Goal: Information Seeking & Learning: Find contact information

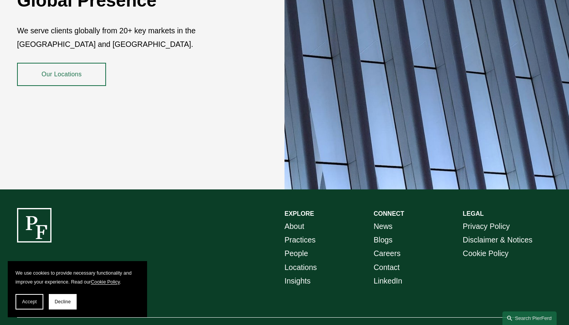
scroll to position [1386, 0]
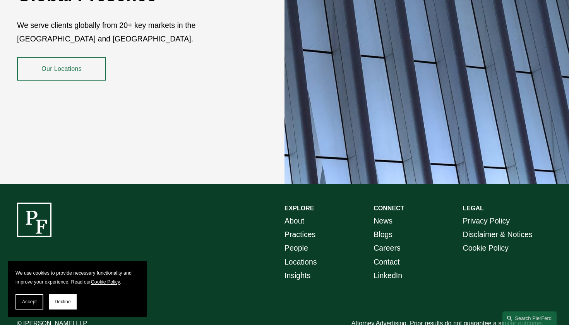
click at [298, 228] on link "Practices" at bounding box center [300, 235] width 31 height 14
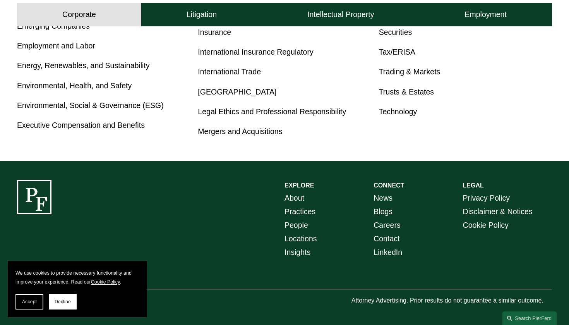
scroll to position [513, 0]
click at [293, 238] on link "Locations" at bounding box center [301, 239] width 33 height 14
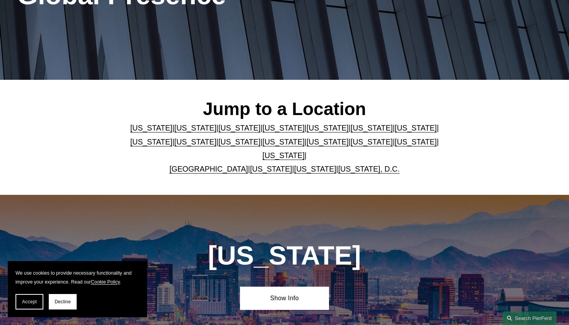
scroll to position [150, 0]
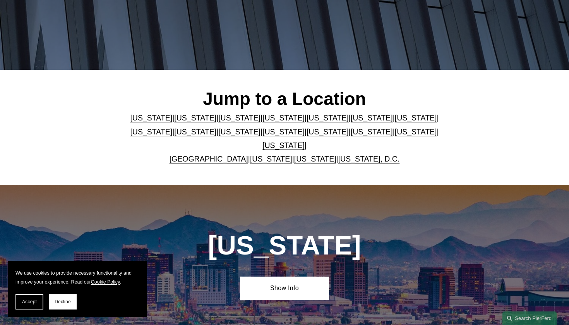
click at [332, 118] on link "[US_STATE]" at bounding box center [328, 117] width 42 height 9
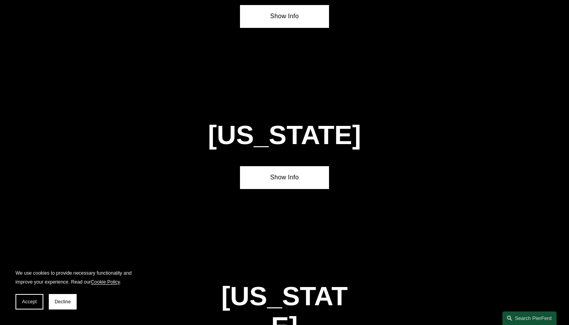
scroll to position [978, 0]
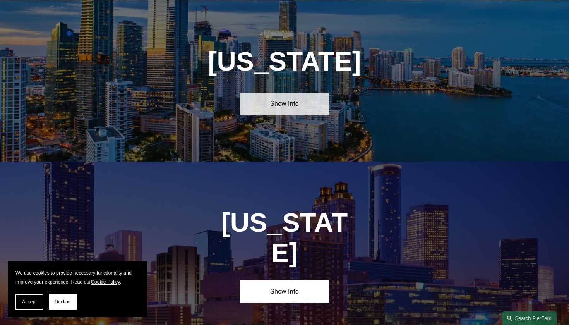
click at [286, 102] on link "Show Info" at bounding box center [284, 104] width 89 height 23
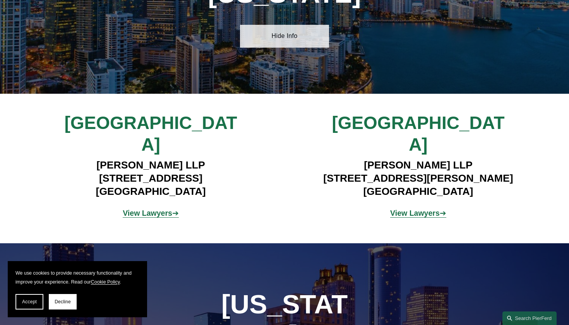
scroll to position [1046, 0]
click at [149, 209] on strong "View Lawyers" at bounding box center [148, 213] width 50 height 9
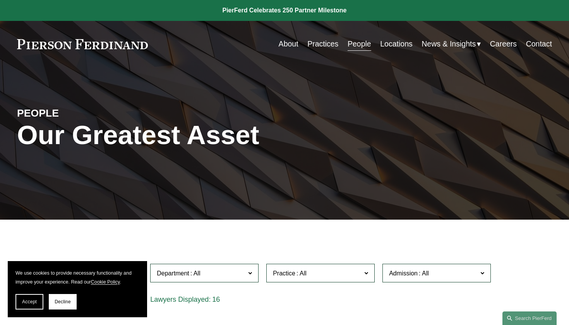
click at [352, 42] on link "People" at bounding box center [360, 43] width 24 height 15
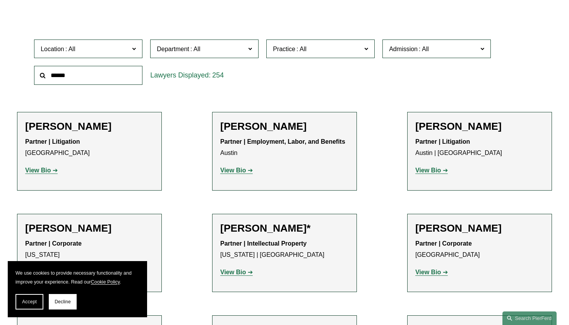
scroll to position [225, 0]
click at [372, 48] on label "Practice" at bounding box center [320, 48] width 108 height 19
click at [484, 48] on span at bounding box center [482, 48] width 4 height 10
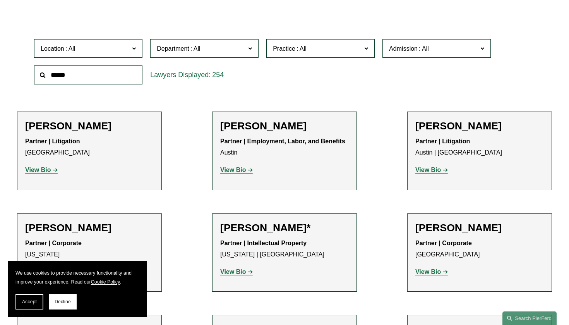
click at [0, 0] on link "[US_STATE]" at bounding box center [0, 0] width 0 height 0
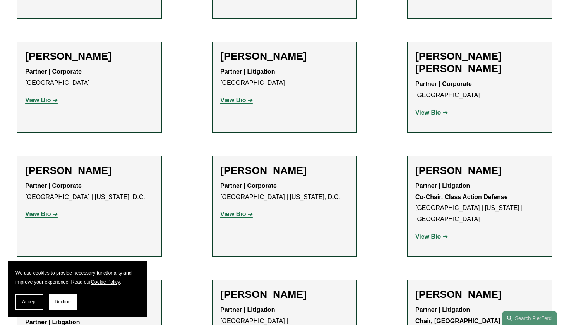
scroll to position [756, 0]
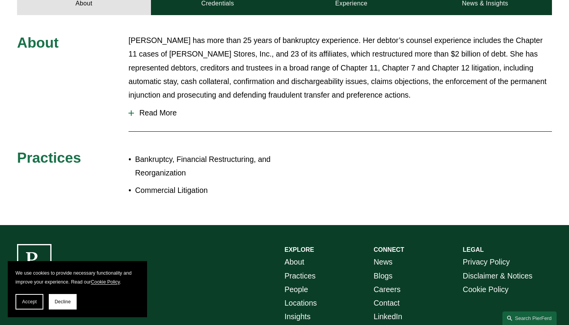
scroll to position [357, 0]
